Goal: Communication & Community: Answer question/provide support

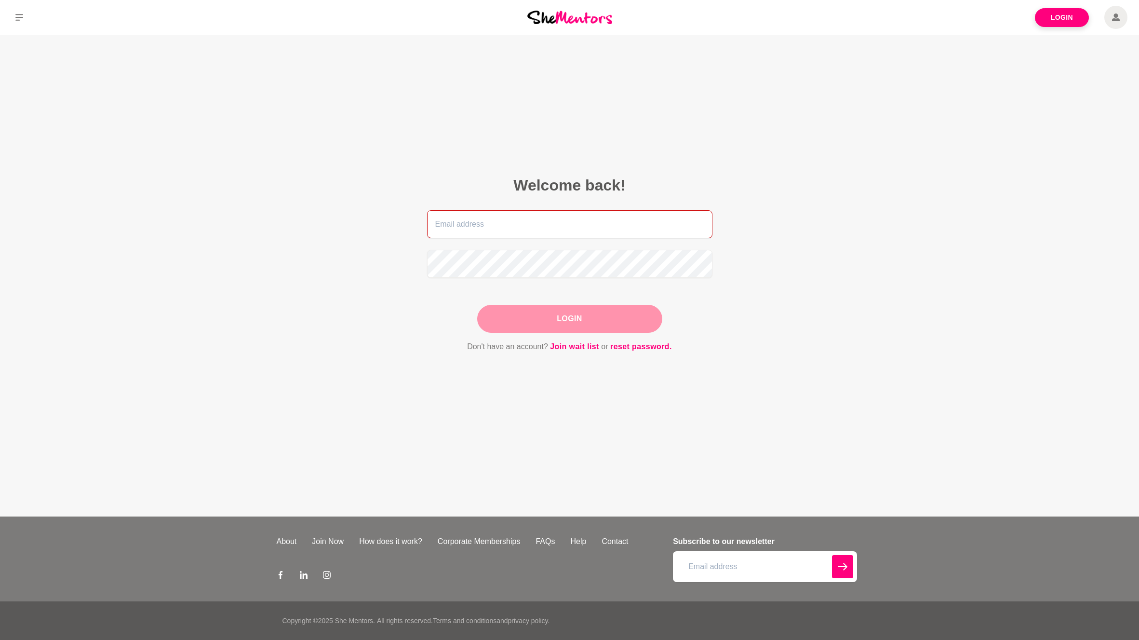
type input "[PERSON_NAME][EMAIL_ADDRESS][DOMAIN_NAME]"
click at [559, 321] on div "Login" at bounding box center [569, 319] width 185 height 28
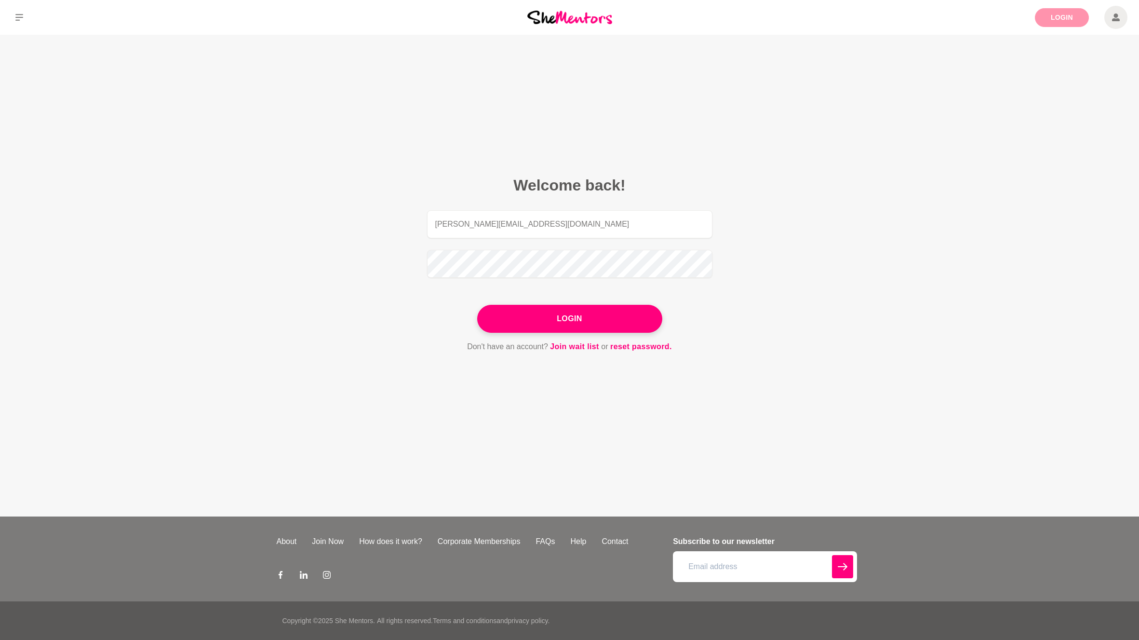
click at [1055, 18] on link "Login" at bounding box center [1062, 17] width 54 height 19
click at [1075, 15] on link "Login" at bounding box center [1062, 17] width 54 height 19
click at [1055, 15] on link "Login" at bounding box center [1062, 17] width 54 height 19
click at [1113, 23] on icon at bounding box center [1116, 17] width 8 height 23
click at [543, 312] on button "Login" at bounding box center [569, 319] width 185 height 28
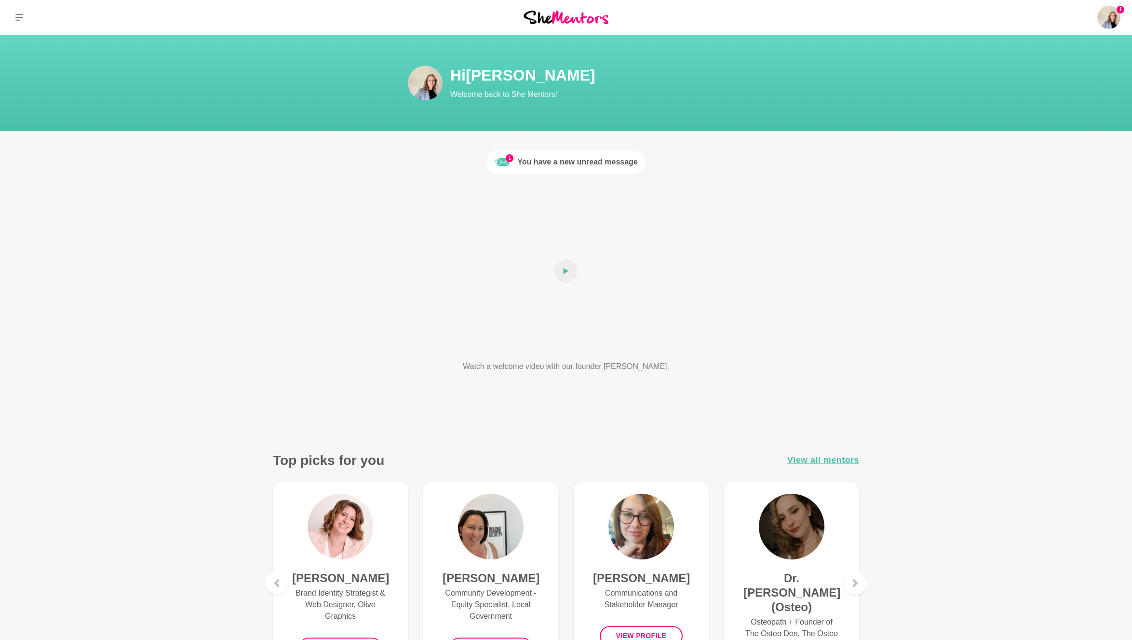
click at [534, 167] on div "You have a new unread message" at bounding box center [577, 162] width 121 height 12
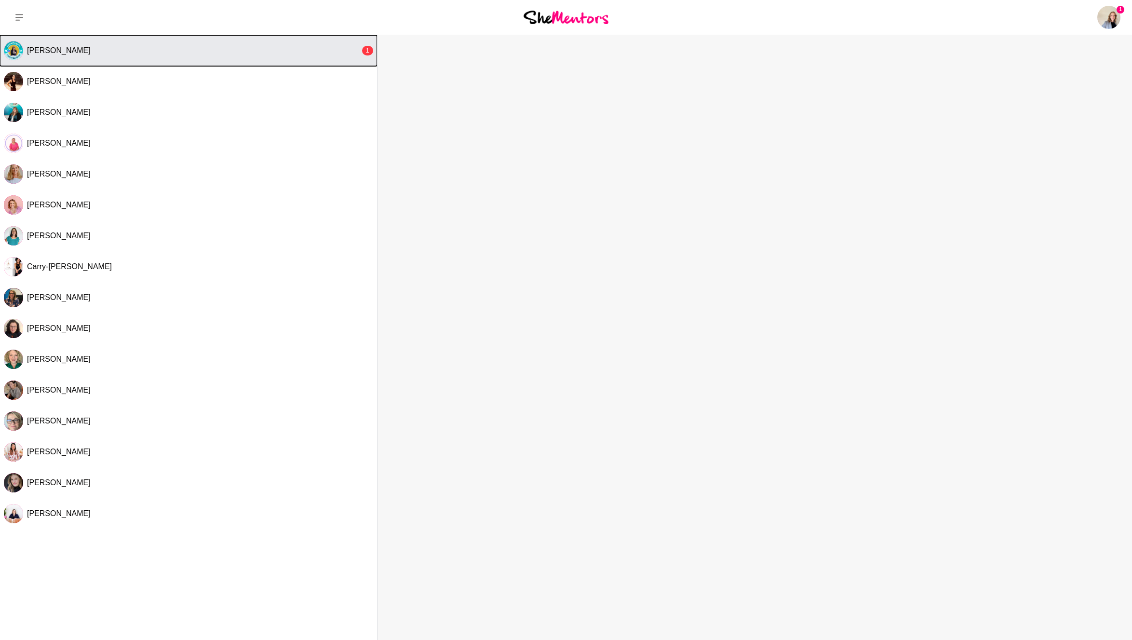
click at [136, 49] on div "[PERSON_NAME]" at bounding box center [193, 51] width 333 height 10
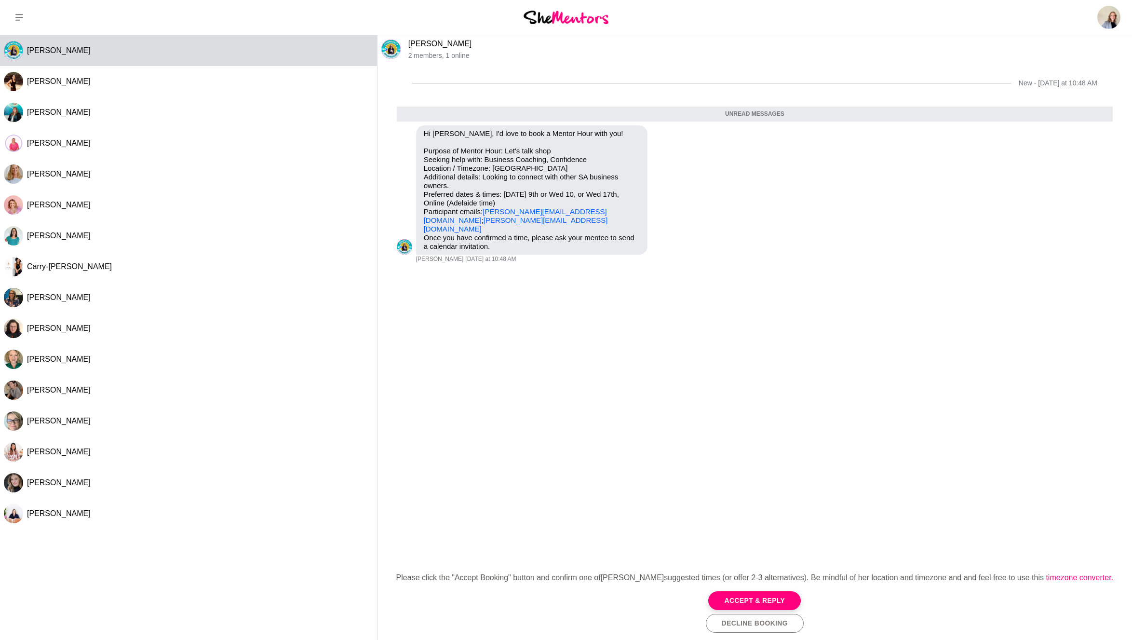
click at [429, 41] on link "[PERSON_NAME]" at bounding box center [440, 44] width 64 height 8
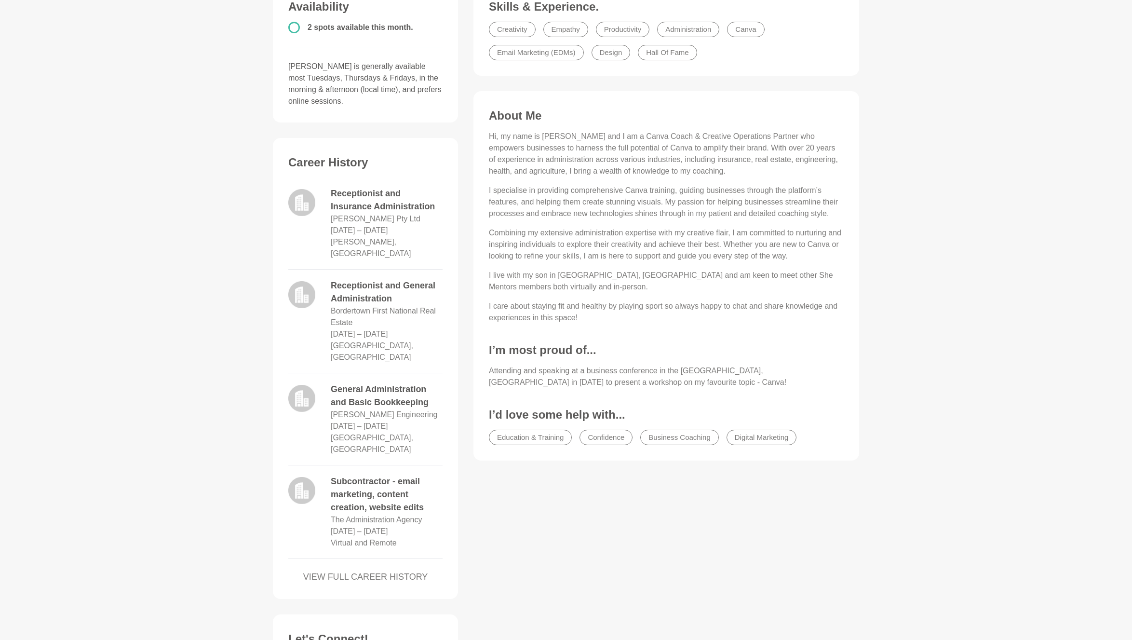
scroll to position [228, 0]
